Goal: Task Accomplishment & Management: Manage account settings

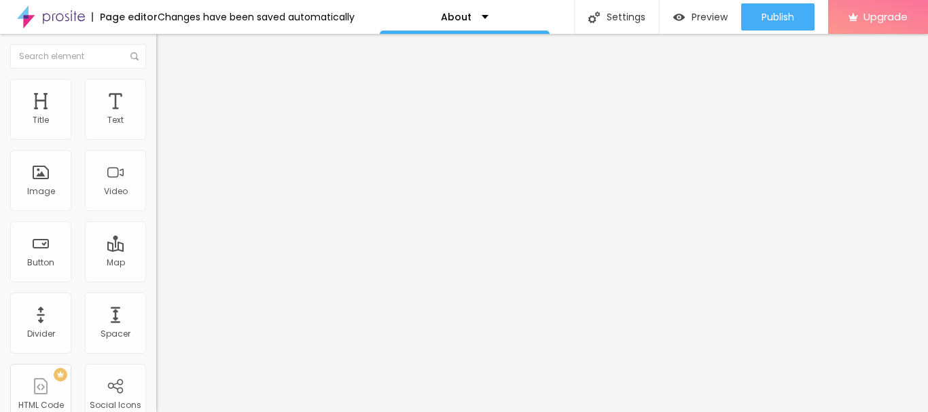
click at [156, 274] on div "Facebook" at bounding box center [234, 278] width 156 height 8
click at [164, 297] on div "Facebook" at bounding box center [234, 372] width 141 height 151
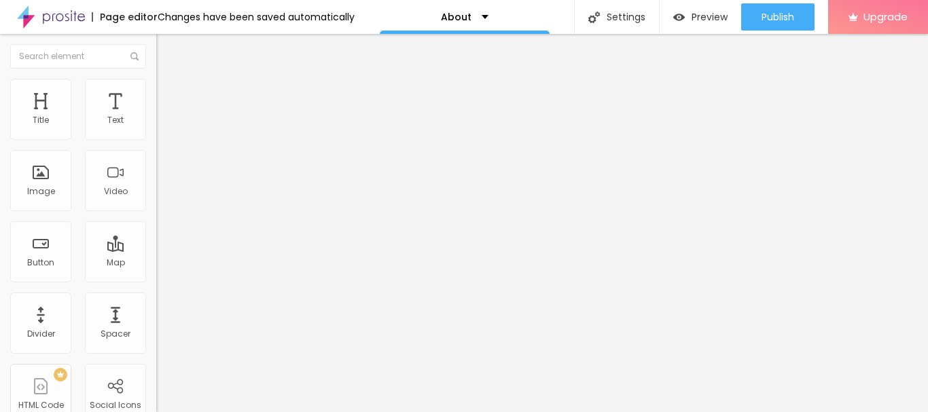
click at [164, 297] on div "Instagram" at bounding box center [234, 372] width 141 height 151
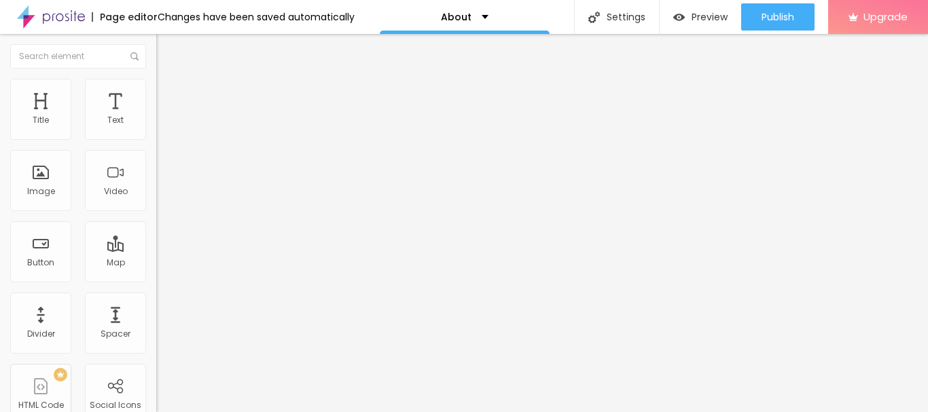
paste input "[DOMAIN_NAME][URL]."
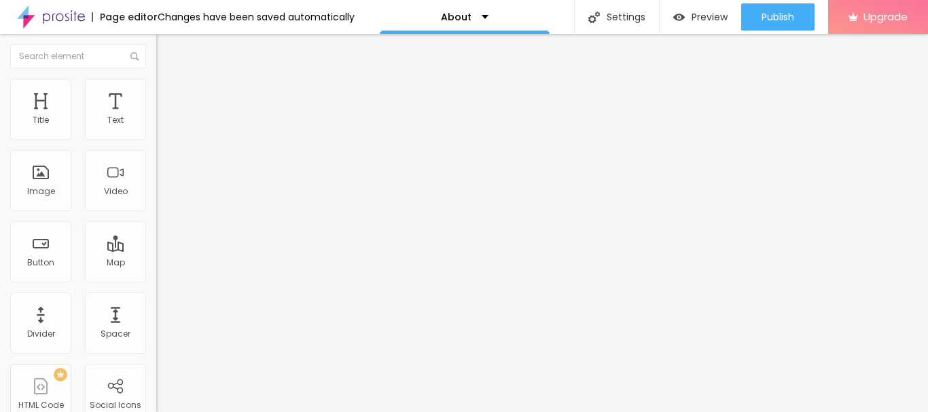
type input "[URL][DOMAIN_NAME]."
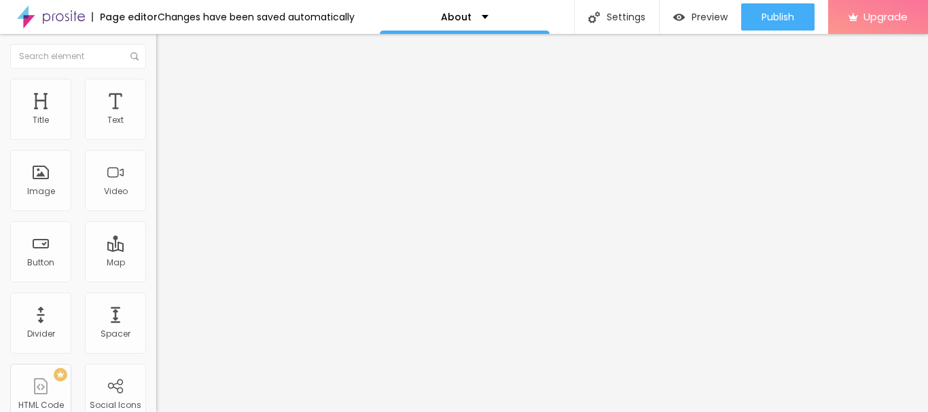
paste input "[DOMAIN_NAME][URL]"
type input "[URL][DOMAIN_NAME]"
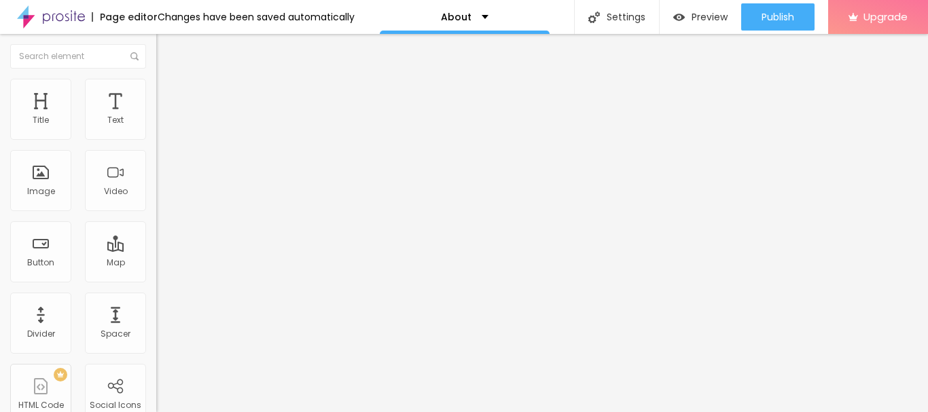
scroll to position [0, 0]
paste input "[DOMAIN_NAME][URL]"
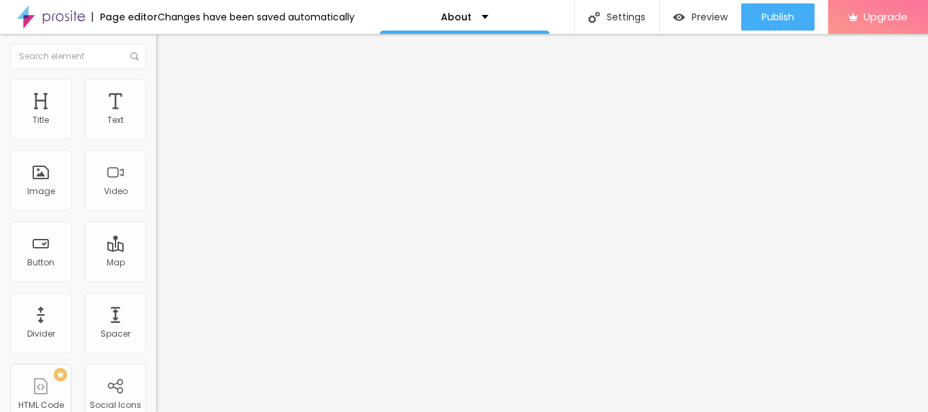
type input "[URL][DOMAIN_NAME]"
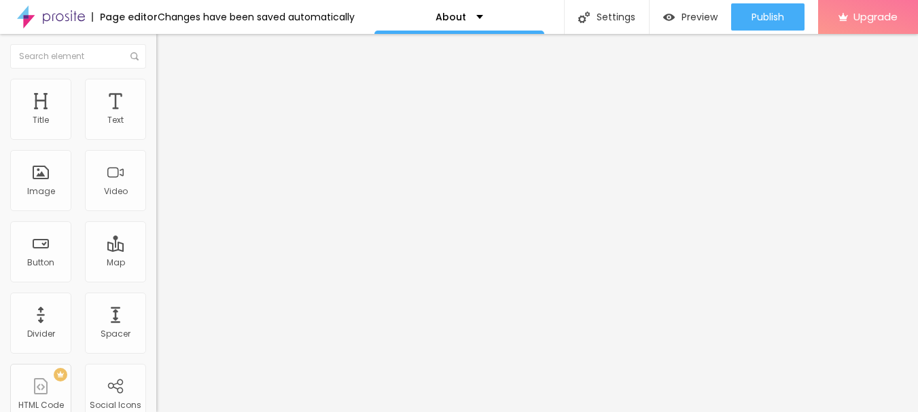
paste input "[DOMAIN_NAME][URL]"
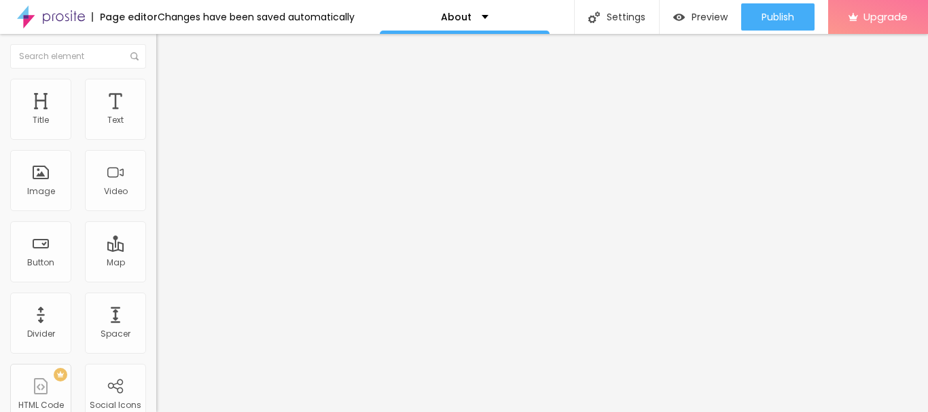
scroll to position [0, 96]
type input "[URL][DOMAIN_NAME]"
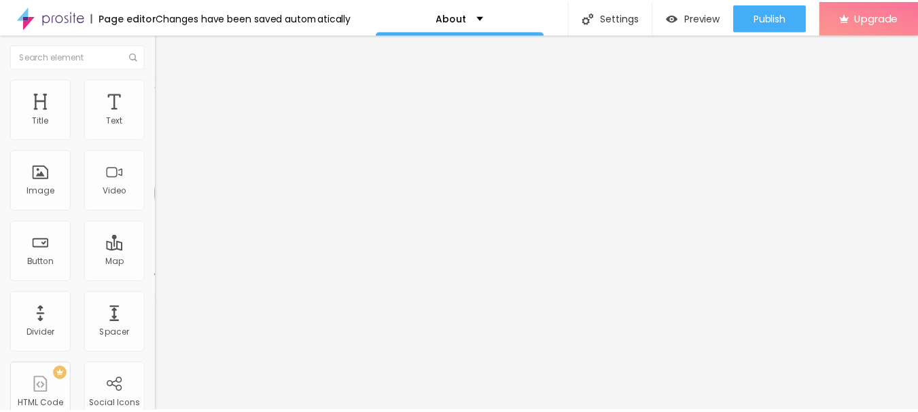
scroll to position [0, 0]
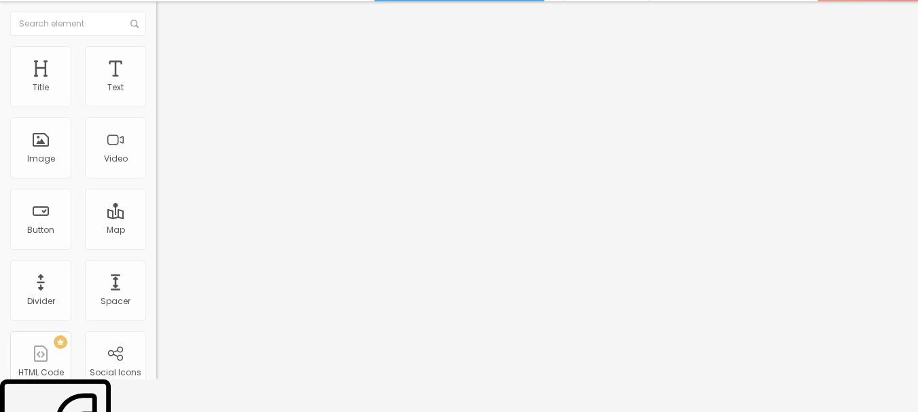
scroll to position [27, 0]
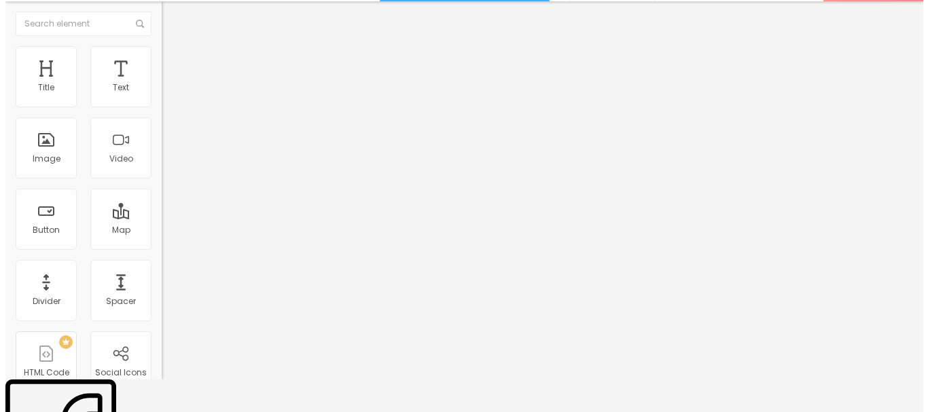
scroll to position [0, 0]
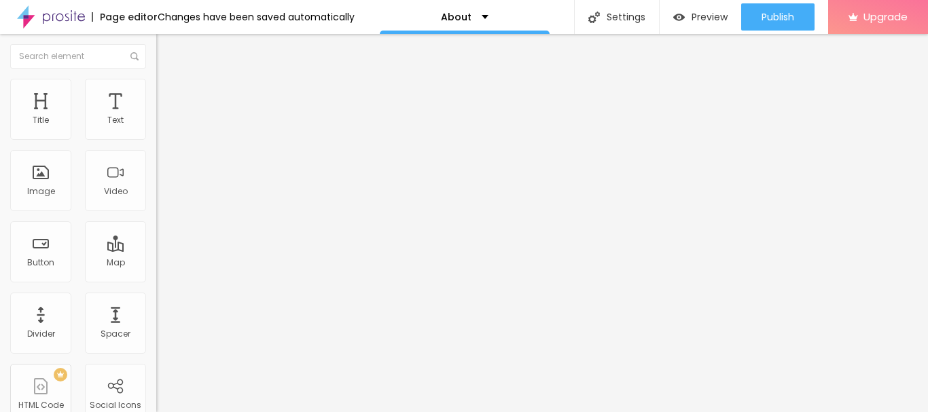
paste input "[DOMAIN_NAME][URL]"
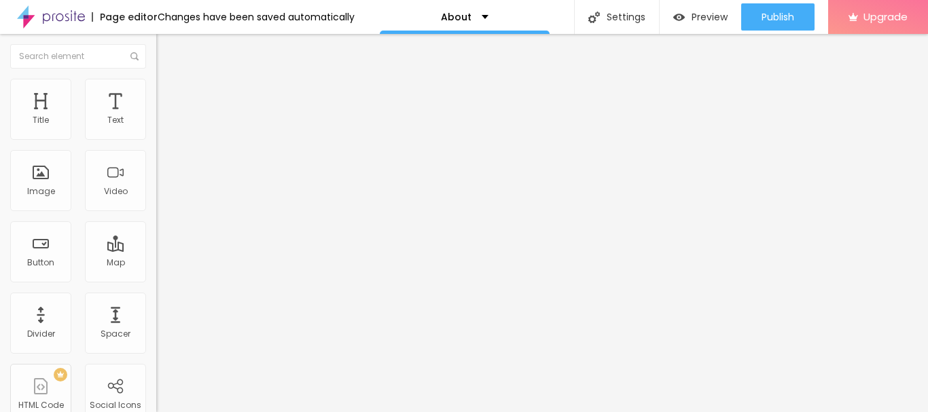
type input "[URL][DOMAIN_NAME]"
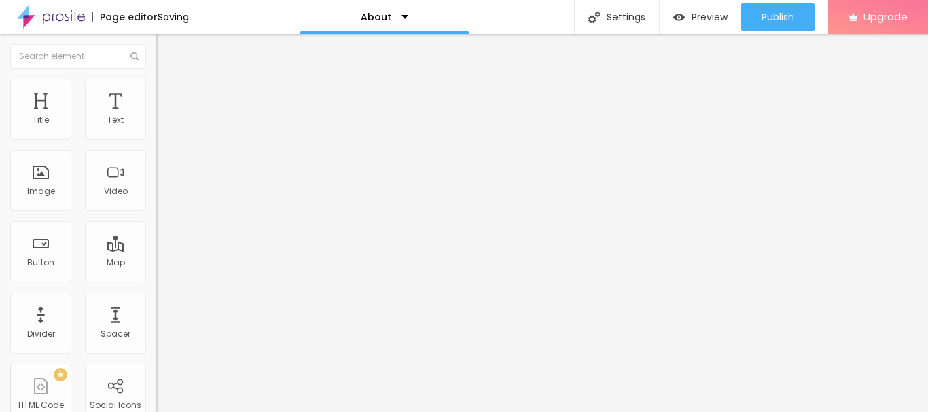
click at [156, 117] on span "Change image" at bounding box center [192, 111] width 73 height 12
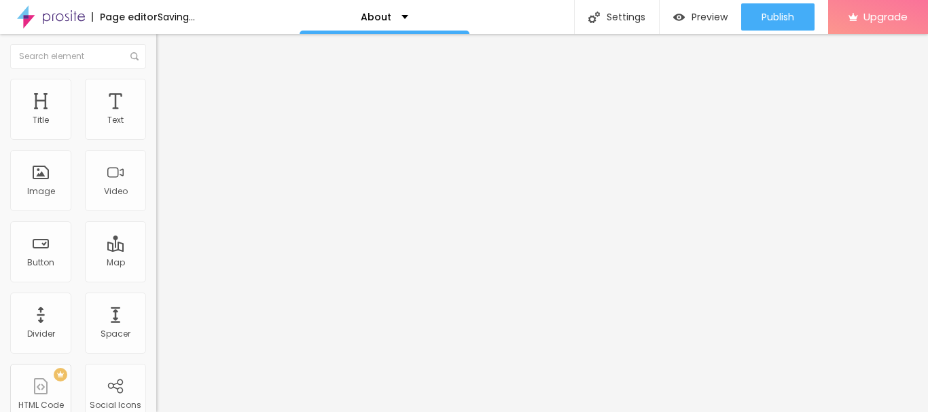
click at [156, 137] on input "text" at bounding box center [237, 131] width 163 height 14
paste input "[DEMOGRAPHIC_DATA] [DEMOGRAPHIC_DATA] Astrologer [PERSON_NAME]"
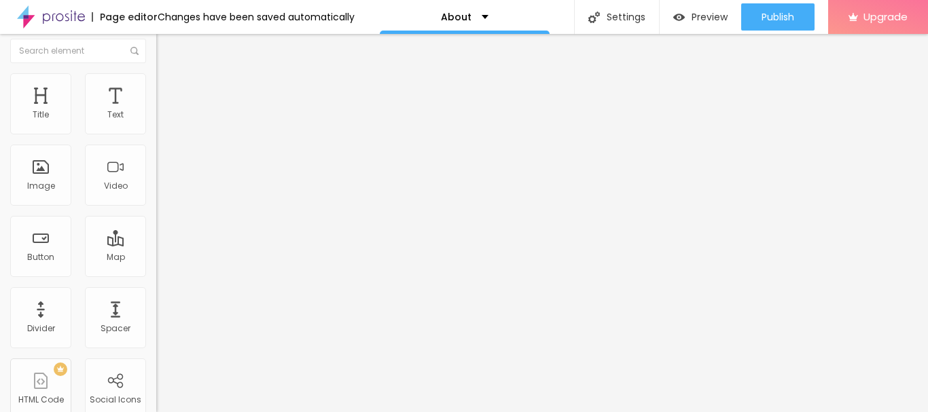
scroll to position [8, 0]
type input "[DEMOGRAPHIC_DATA] [DEMOGRAPHIC_DATA] Astrologer [PERSON_NAME]"
click at [156, 270] on input "https://" at bounding box center [237, 264] width 163 height 14
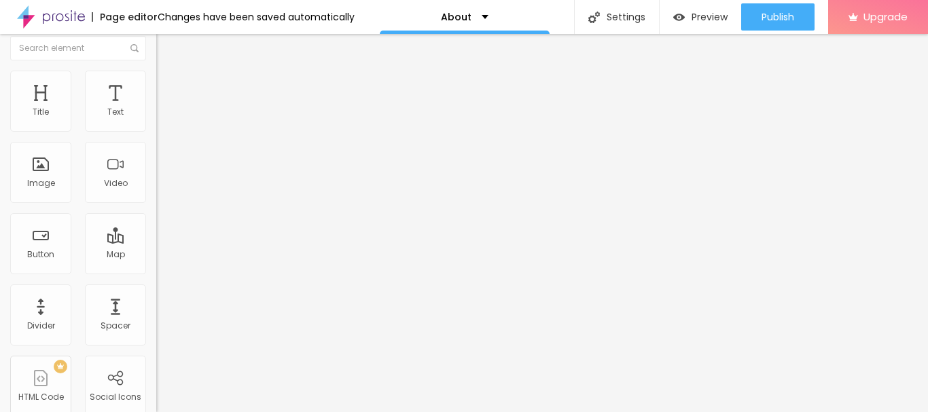
click at [156, 270] on input "https://" at bounding box center [237, 264] width 163 height 14
paste input "[DOMAIN_NAME][URL]"
type input "[URL][DOMAIN_NAME]"
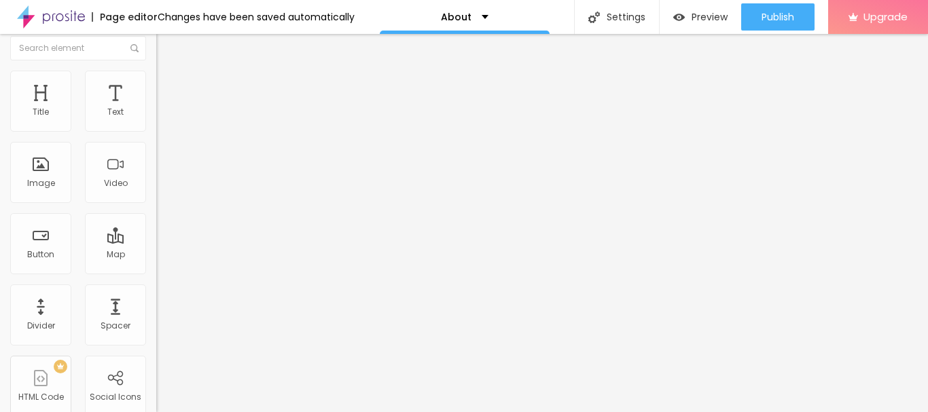
click at [156, 302] on div "URL [URL][DOMAIN_NAME] Open in new tab" at bounding box center [234, 276] width 156 height 54
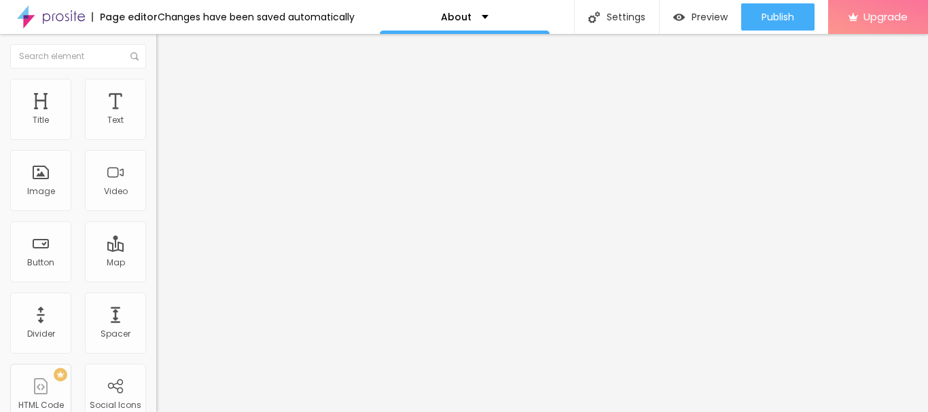
click at [156, 124] on span "Boxed" at bounding box center [169, 118] width 26 height 12
click at [168, 94] on span "Style" at bounding box center [178, 88] width 20 height 12
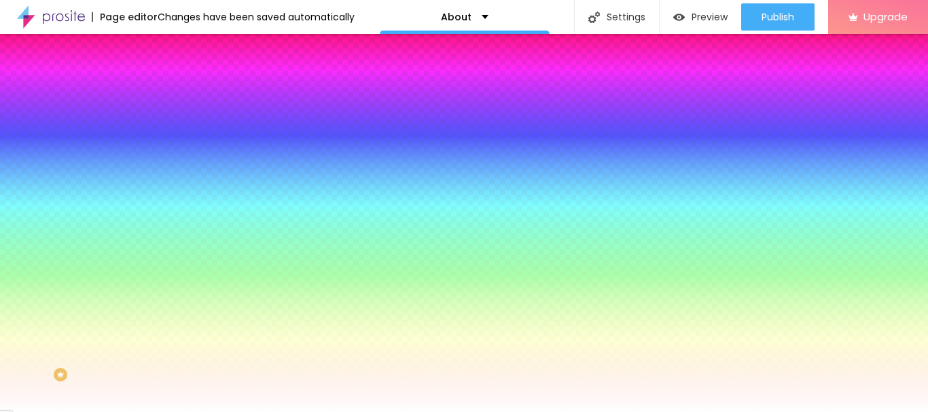
click at [156, 92] on li "Advanced" at bounding box center [234, 99] width 156 height 14
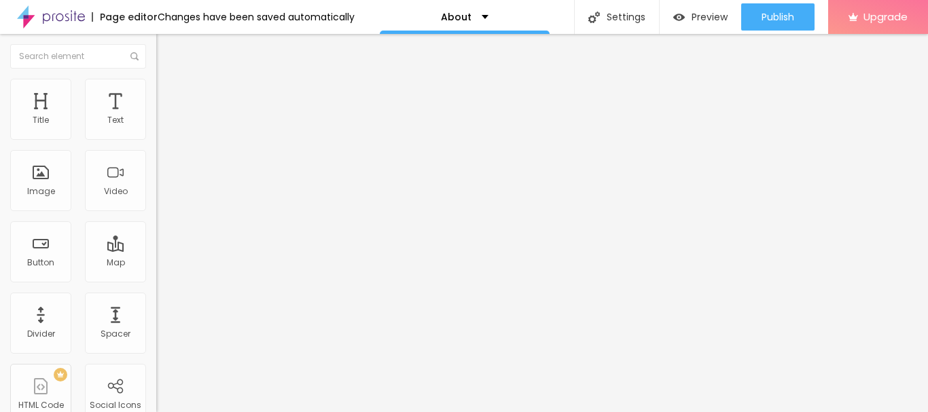
type input "180"
type input "174"
type input "168"
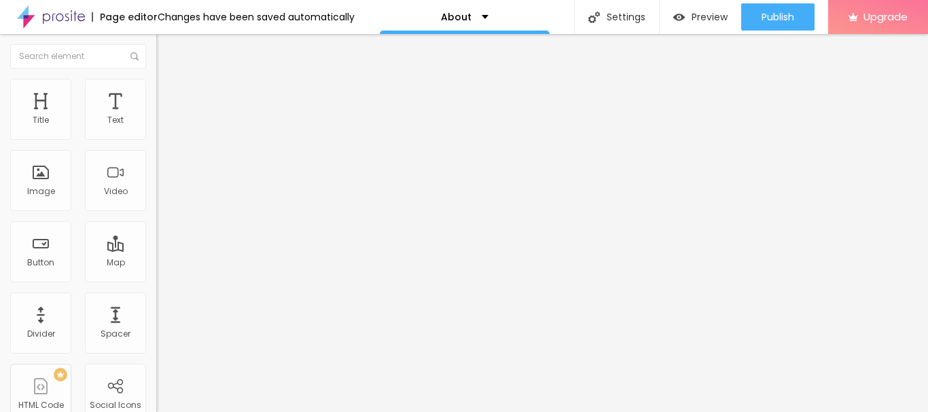
type input "168"
type input "162"
type input "155"
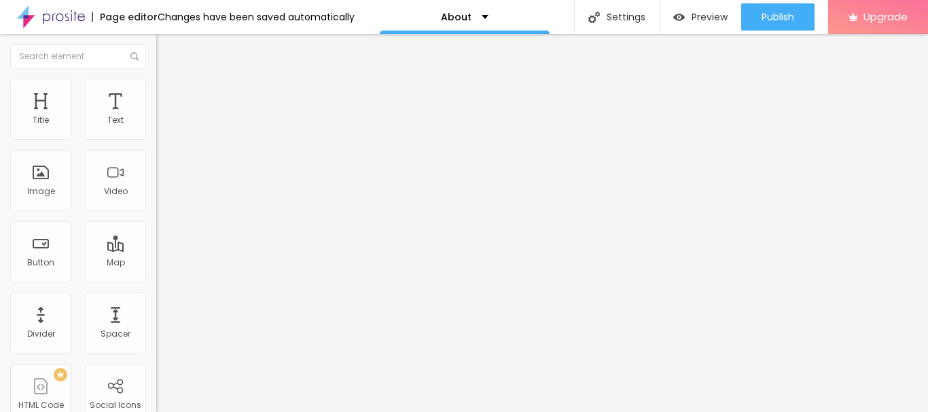
type input "149"
type input "143"
type input "130"
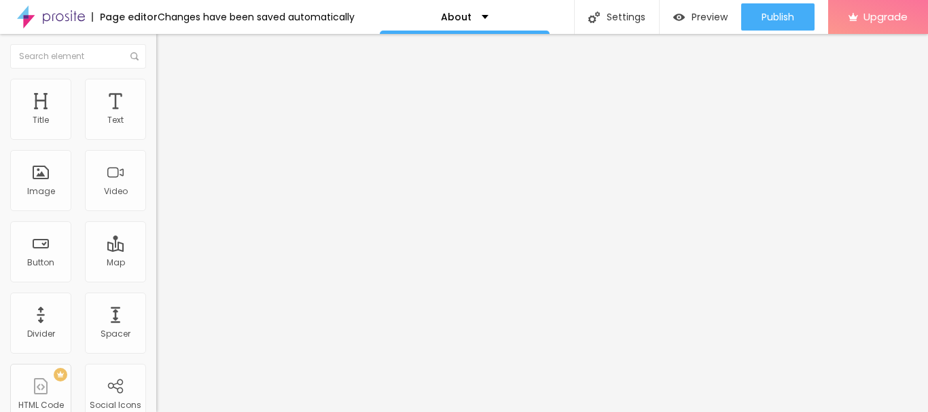
type input "130"
type input "124"
type input "112"
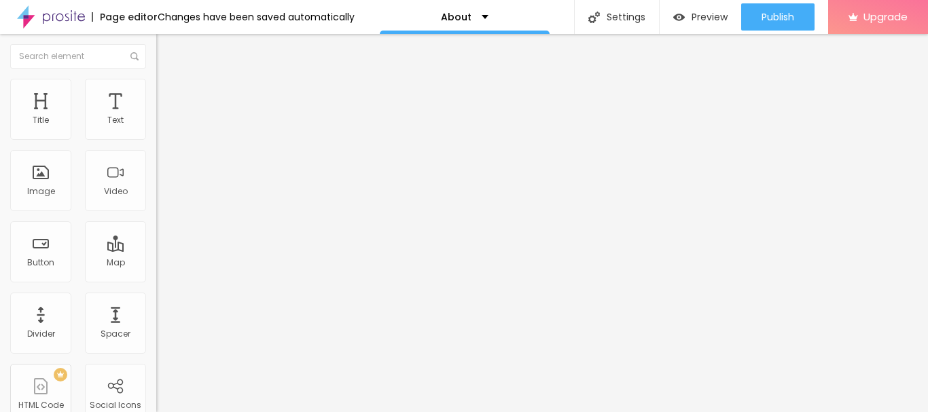
type input "93"
type input "87"
type input "81"
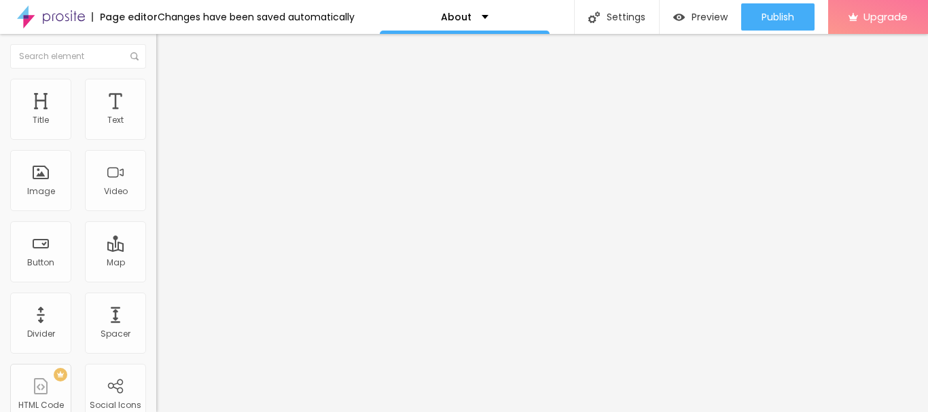
type input "81"
type input "68"
type input "62"
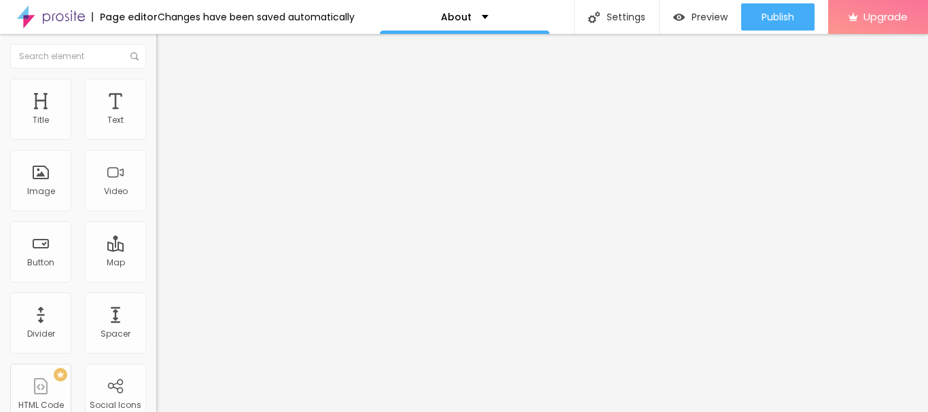
type input "56"
type input "43"
type input "37"
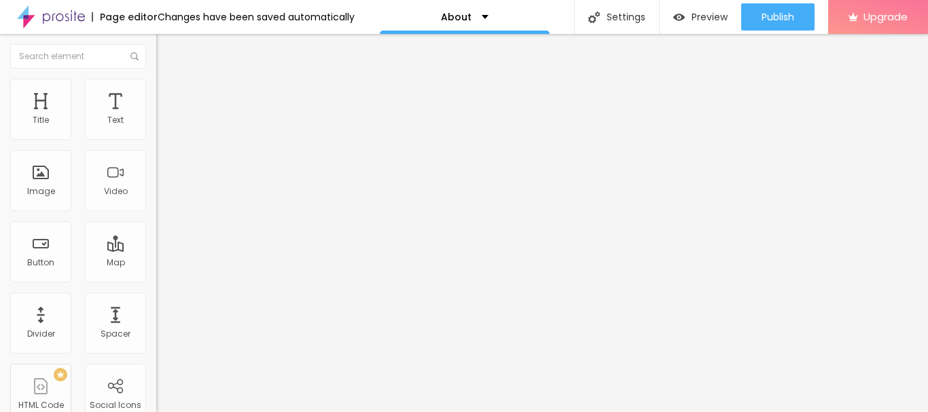
type input "37"
type input "19"
type input "31"
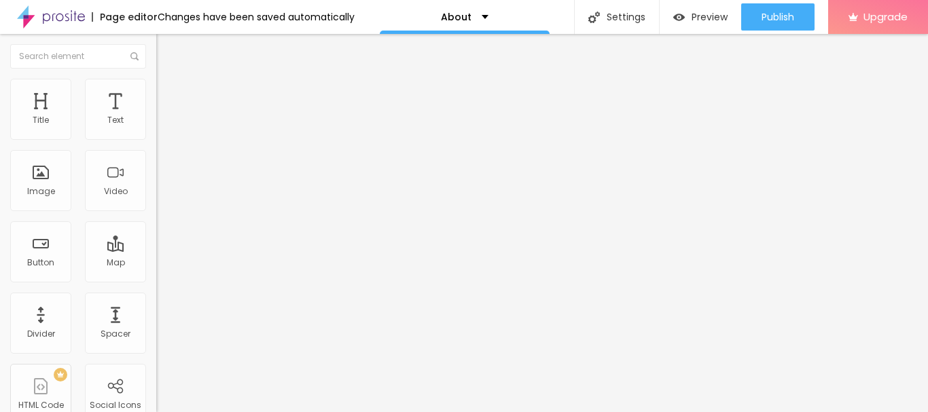
type input "37"
type input "43"
type input "50"
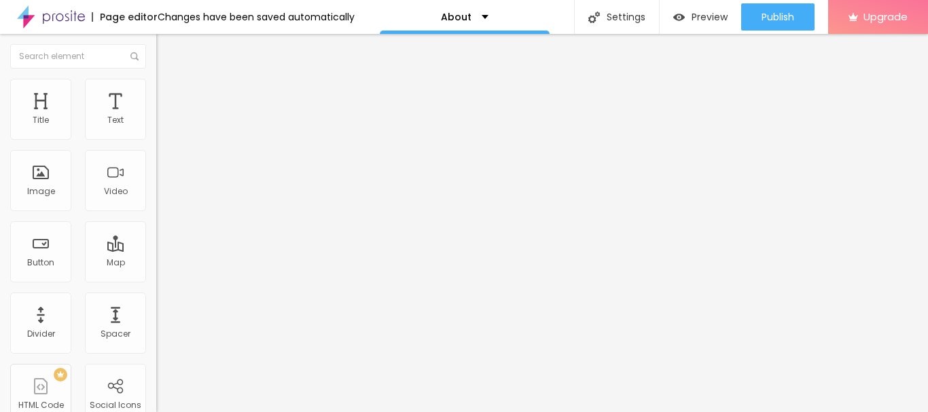
type input "50"
drag, startPoint x: 50, startPoint y: 160, endPoint x: 35, endPoint y: 160, distance: 14.9
type input "50"
click at [156, 92] on li "Advanced" at bounding box center [234, 99] width 156 height 14
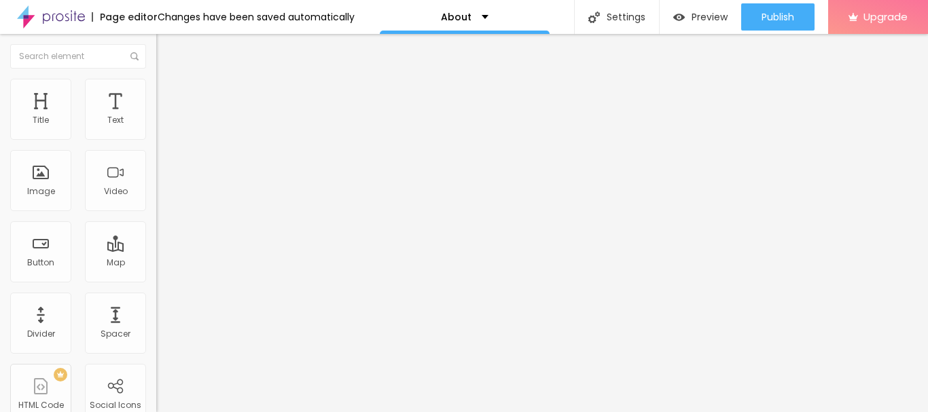
type input "15"
type input "10"
type input "5"
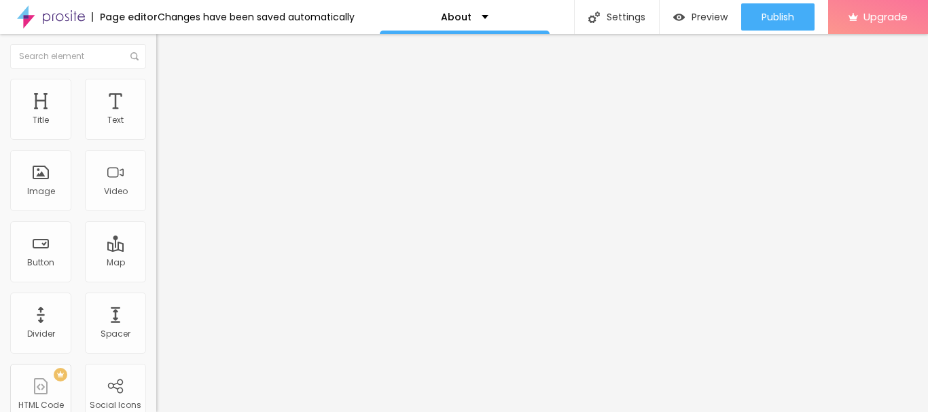
type input "5"
drag, startPoint x: 49, startPoint y: 133, endPoint x: 38, endPoint y: 134, distance: 10.9
click at [156, 264] on input "range" at bounding box center [200, 269] width 88 height 11
click at [156, 276] on input "5" at bounding box center [181, 283] width 51 height 14
type input "0"
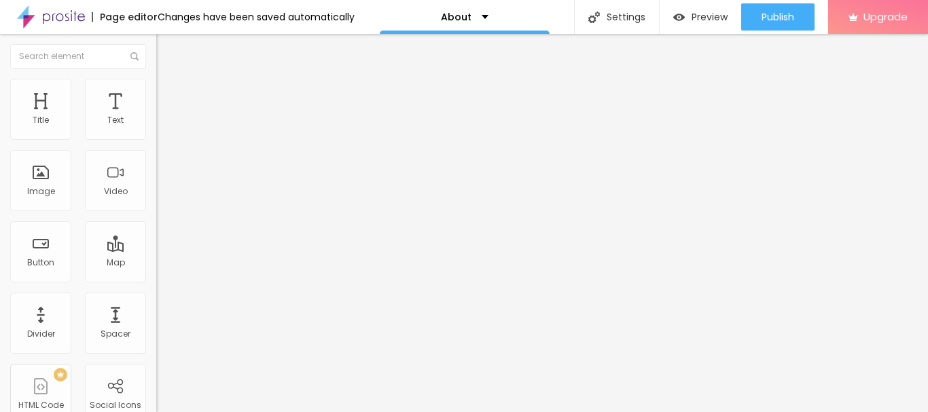
type input "2"
type input "20"
click at [156, 84] on img at bounding box center [162, 85] width 12 height 12
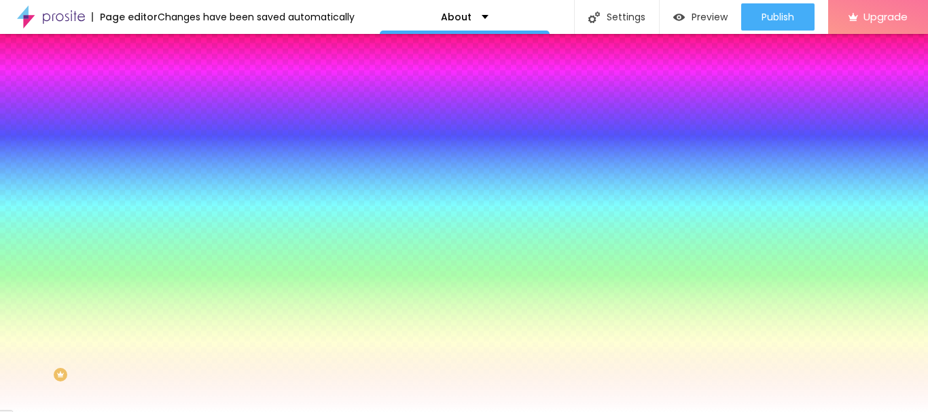
click at [156, 92] on li "Advanced" at bounding box center [234, 99] width 156 height 14
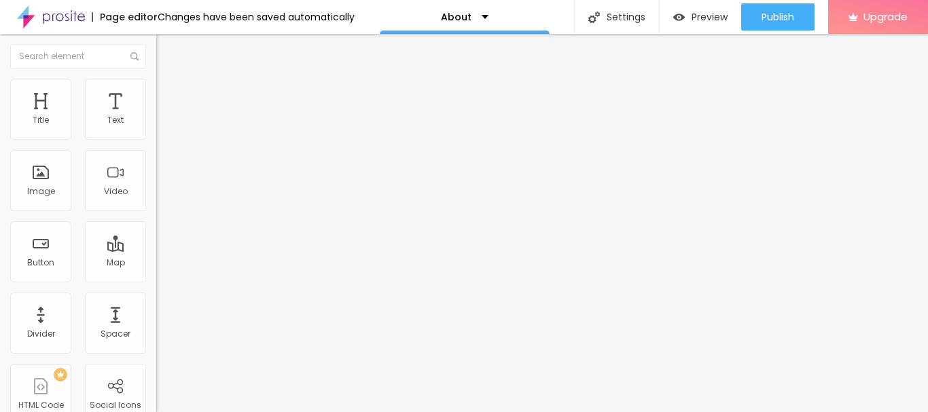
click at [156, 79] on li "Content" at bounding box center [234, 72] width 156 height 14
click at [156, 87] on li "Advanced" at bounding box center [234, 86] width 156 height 14
type input "1"
type input "2"
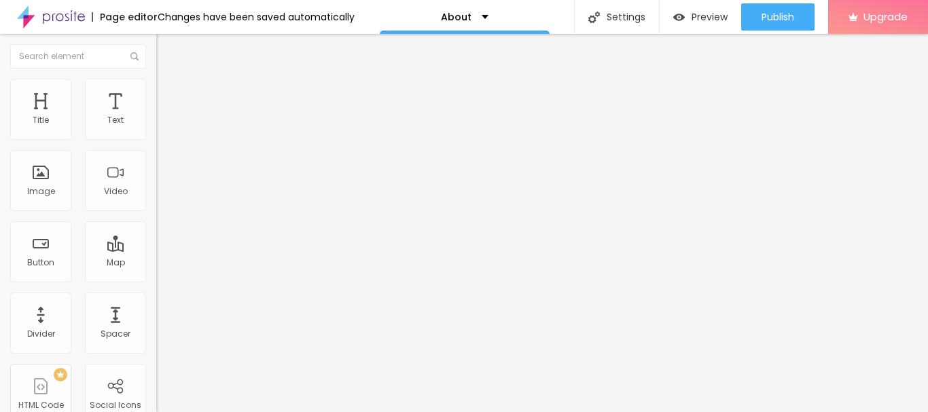
type input "2"
type input "3"
type input "4"
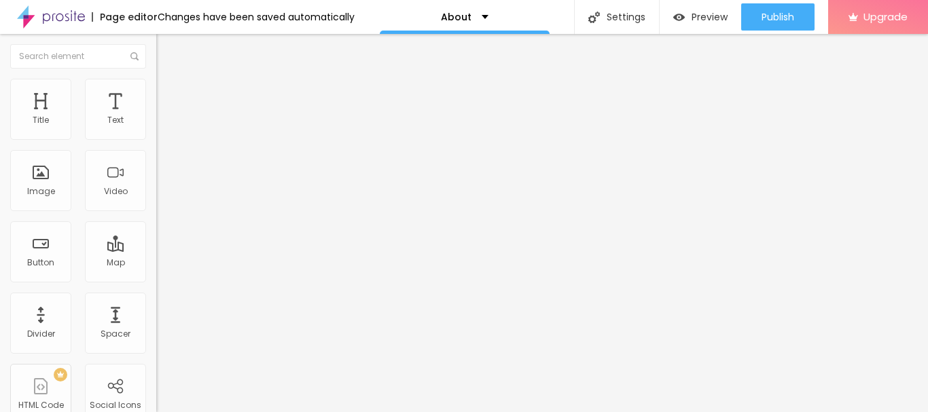
type input "6"
type input "7"
type input "8"
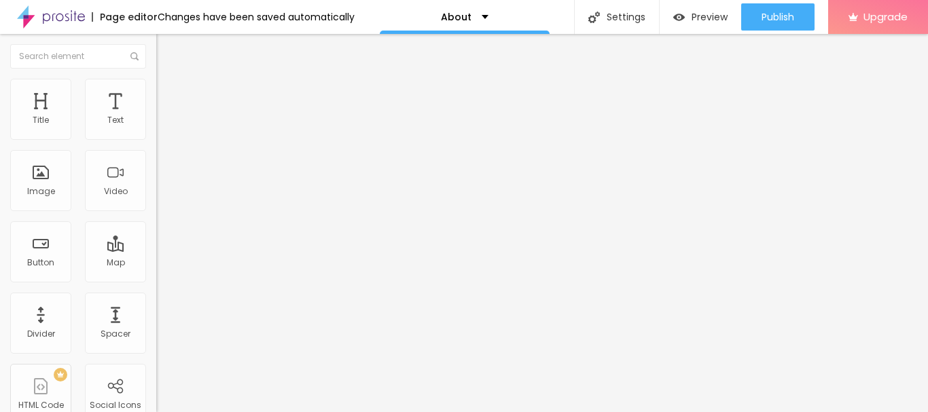
type input "8"
type input "9"
type input "10"
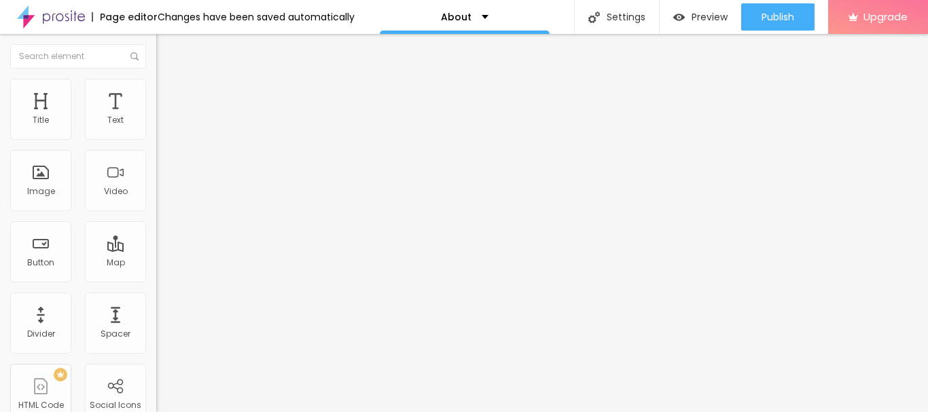
type input "11"
type input "13"
type input "14"
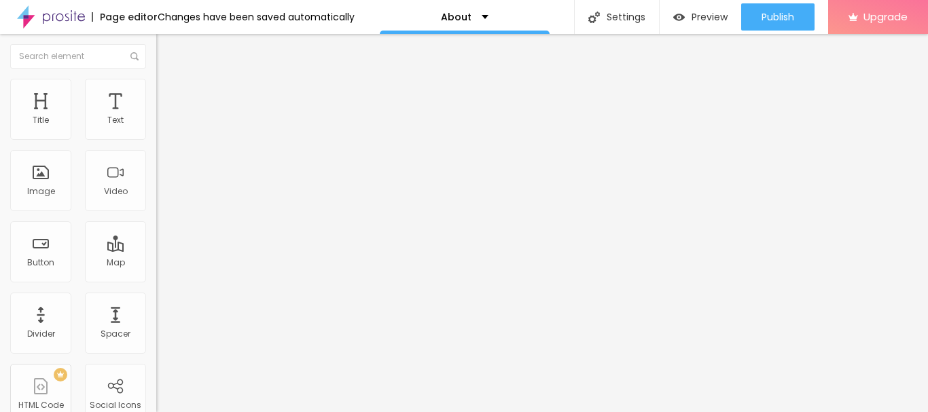
type input "14"
type input "15"
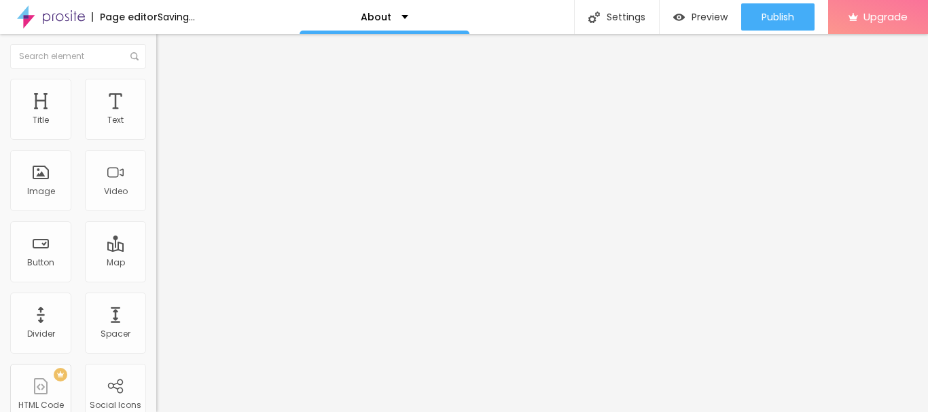
drag, startPoint x: 32, startPoint y: 136, endPoint x: 43, endPoint y: 136, distance: 10.9
click at [156, 250] on input "range" at bounding box center [200, 255] width 88 height 11
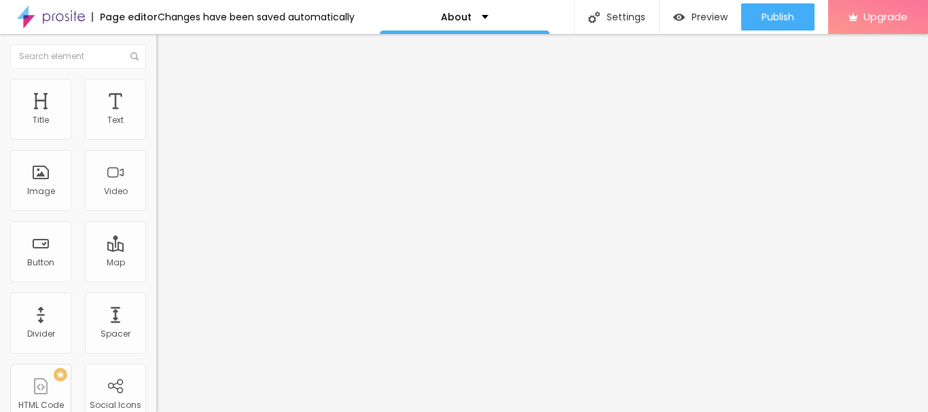
click at [156, 262] on input "15" at bounding box center [185, 269] width 58 height 14
type input "15"
type input "015"
type input "0"
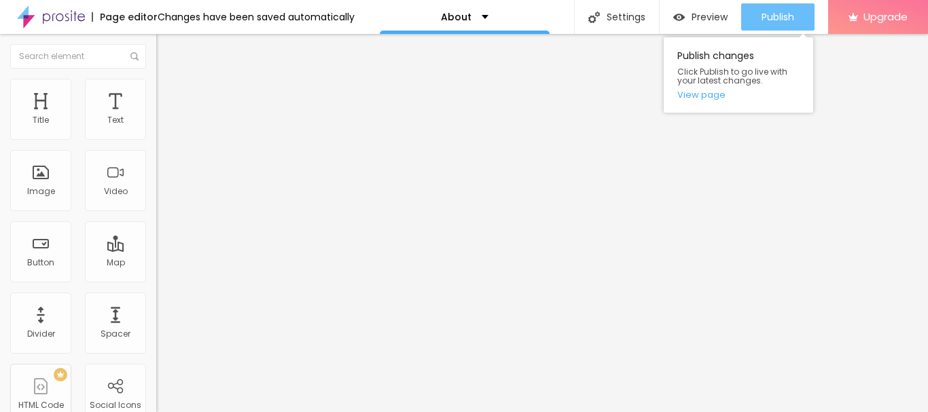
click at [772, 24] on div "Publish" at bounding box center [778, 16] width 33 height 27
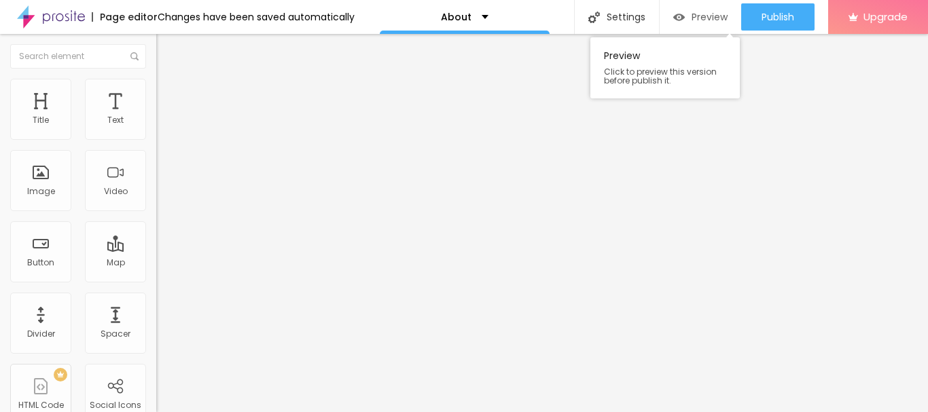
click at [711, 15] on span "Preview" at bounding box center [710, 17] width 36 height 11
